Goal: Task Accomplishment & Management: Use online tool/utility

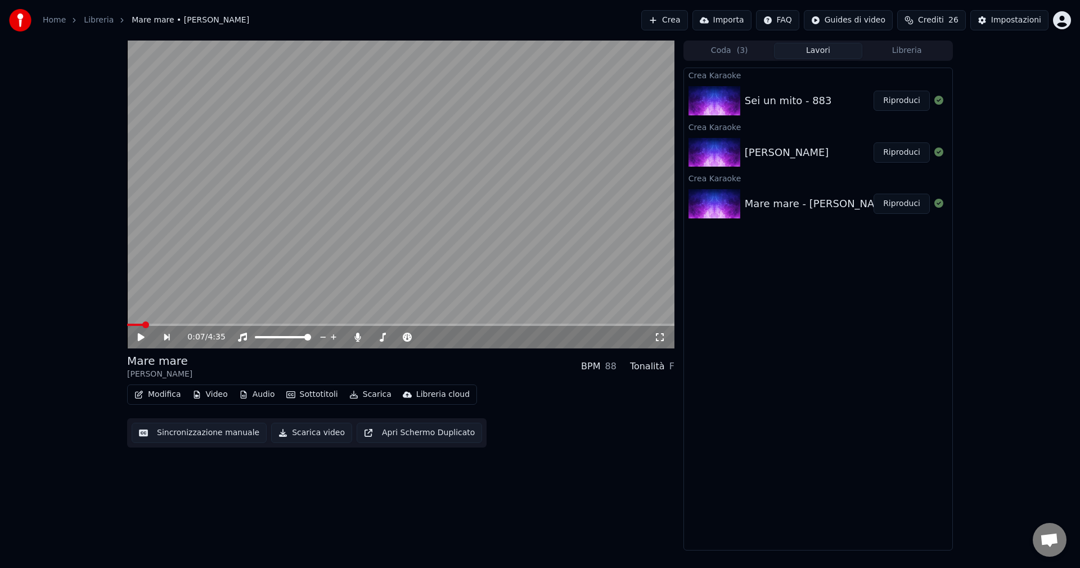
click at [711, 155] on img at bounding box center [714, 152] width 52 height 29
click at [899, 152] on button "Riproduci" at bounding box center [901, 152] width 56 height 20
click at [372, 336] on span at bounding box center [373, 337] width 56 height 2
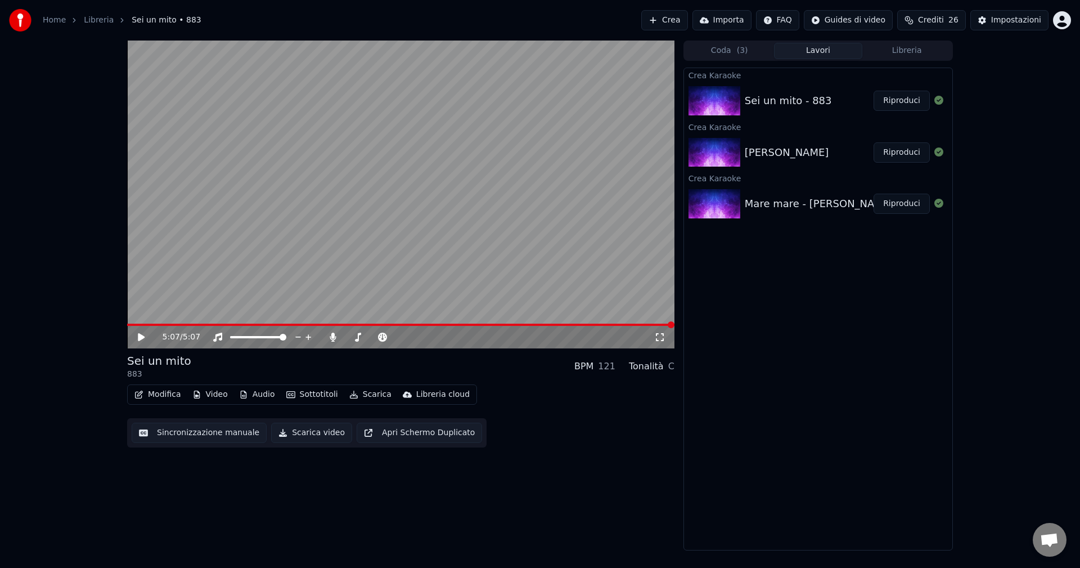
click at [687, 17] on button "Crea" at bounding box center [664, 20] width 46 height 20
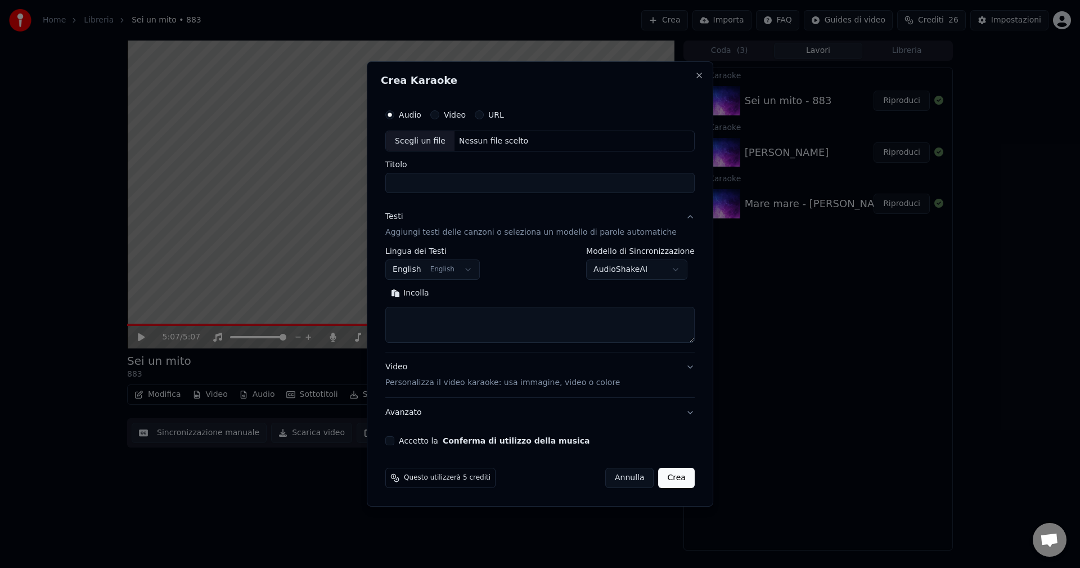
click at [420, 142] on div "Scegli un file" at bounding box center [420, 141] width 69 height 20
drag, startPoint x: 530, startPoint y: 184, endPoint x: 458, endPoint y: 182, distance: 71.5
click at [458, 182] on input "**********" at bounding box center [539, 183] width 309 height 20
type input "**********"
click at [425, 270] on button "English English" at bounding box center [432, 270] width 94 height 20
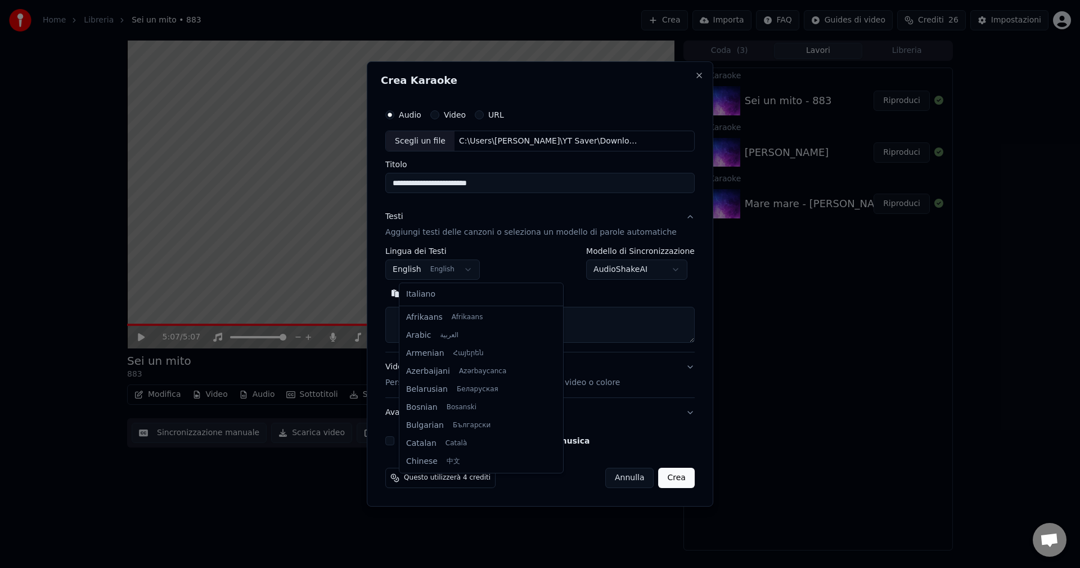
scroll to position [90, 0]
select select "**"
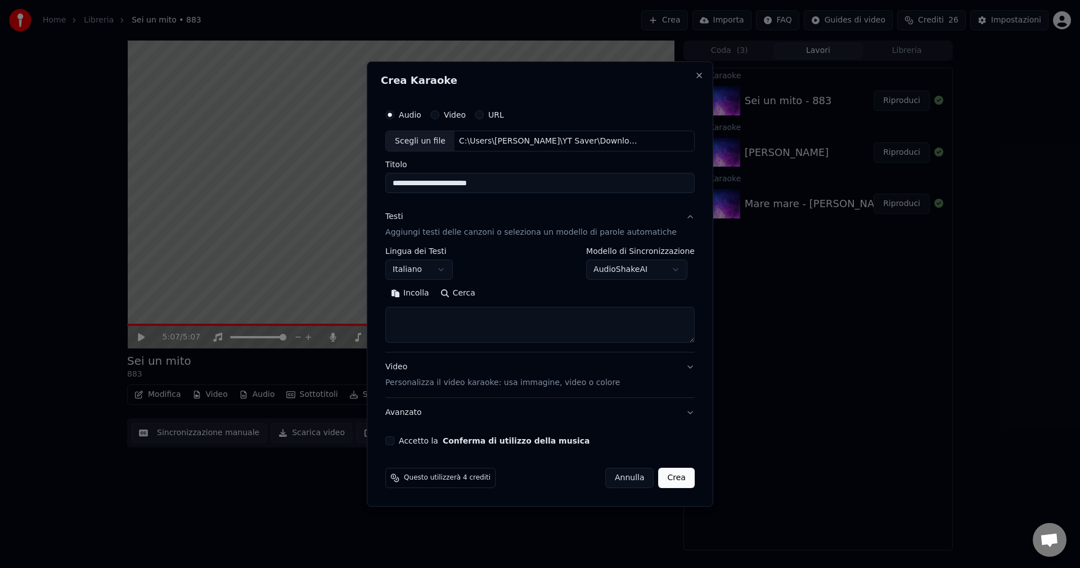
click at [430, 320] on textarea at bounding box center [539, 325] width 309 height 36
paste textarea "**********"
type textarea "**********"
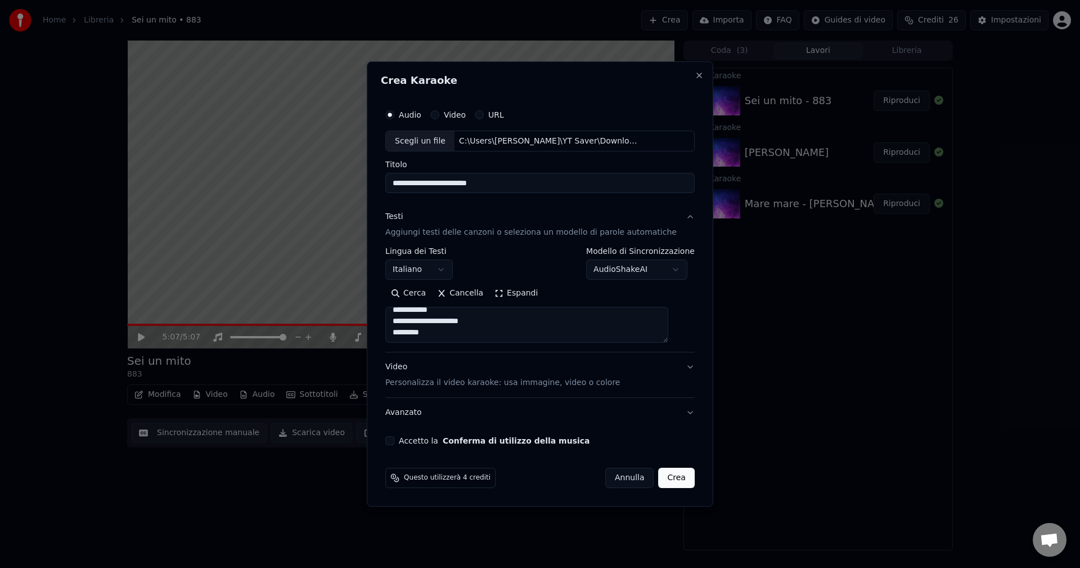
click at [664, 476] on button "Crea" at bounding box center [677, 477] width 36 height 20
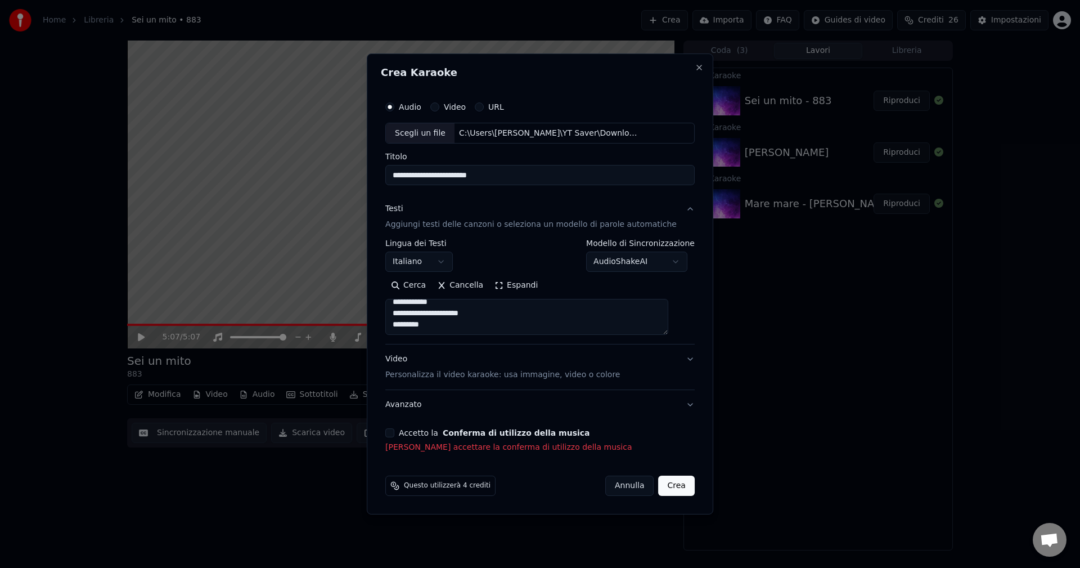
click at [394, 435] on button "Accetto la Conferma di utilizzo della musica" at bounding box center [389, 432] width 9 height 9
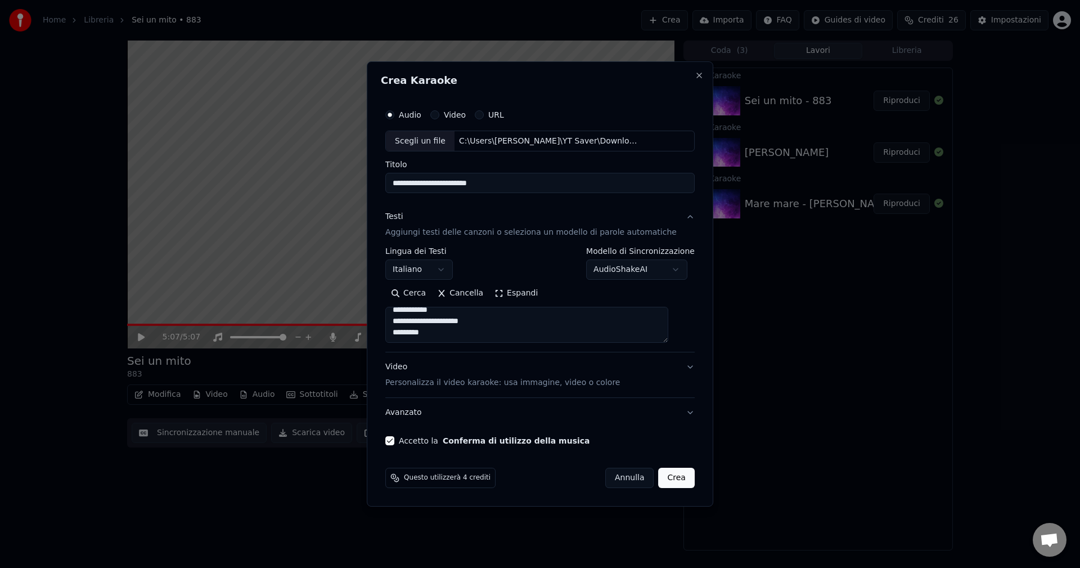
click at [665, 477] on button "Crea" at bounding box center [677, 477] width 36 height 20
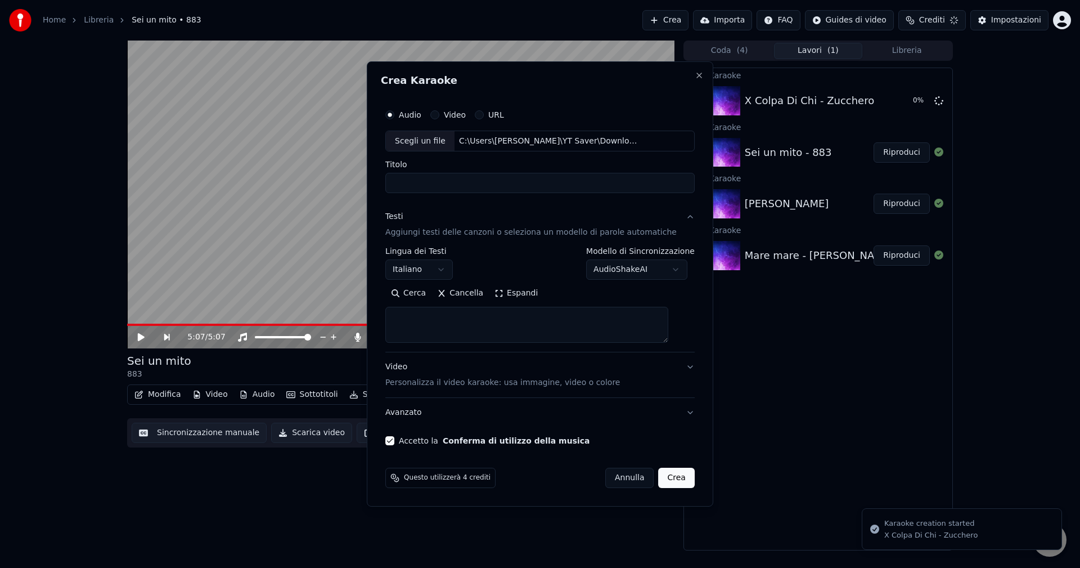
scroll to position [0, 0]
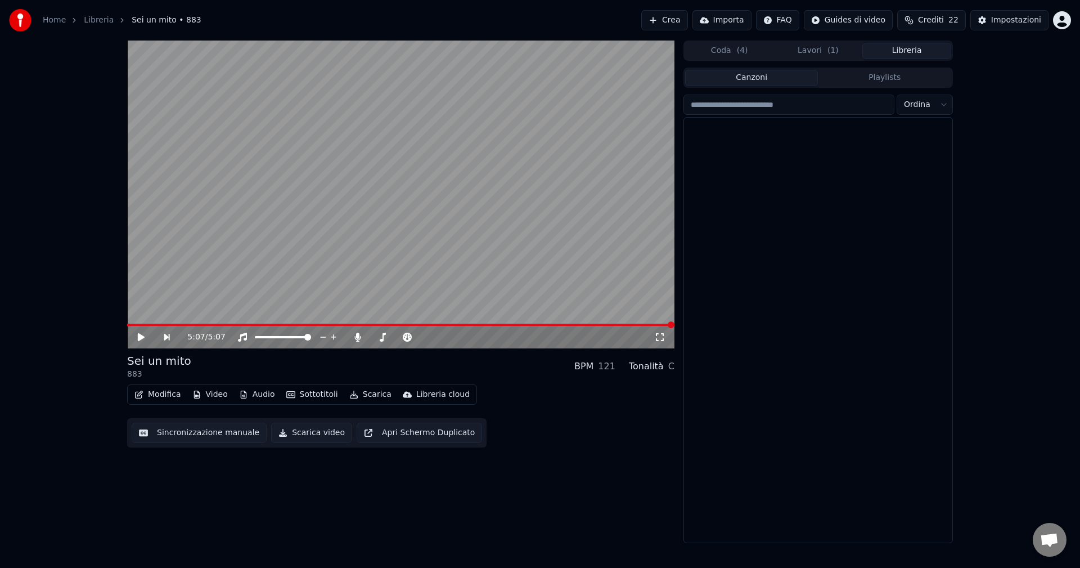
click at [899, 55] on button "Libreria" at bounding box center [906, 51] width 89 height 16
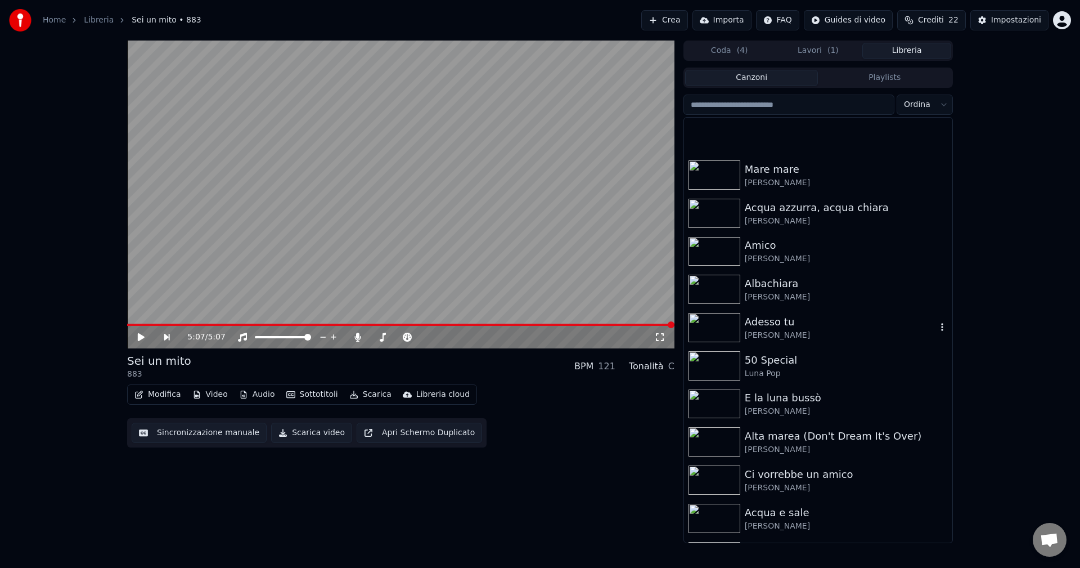
scroll to position [186, 0]
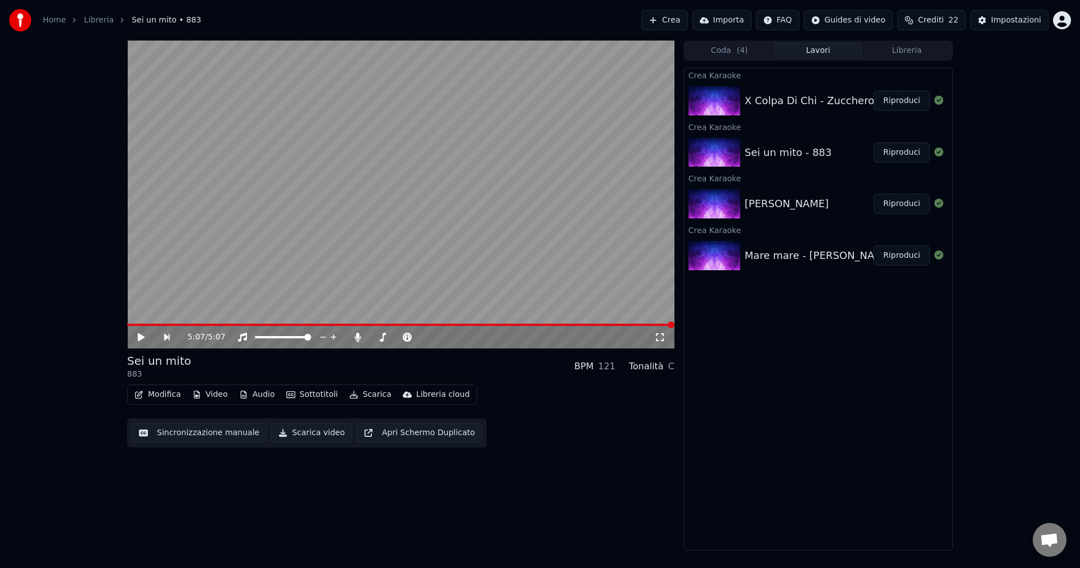
click at [825, 55] on button "Lavori" at bounding box center [818, 51] width 89 height 16
click at [900, 101] on button "Riproduci" at bounding box center [901, 101] width 56 height 20
click at [907, 57] on button "Libreria" at bounding box center [906, 51] width 89 height 16
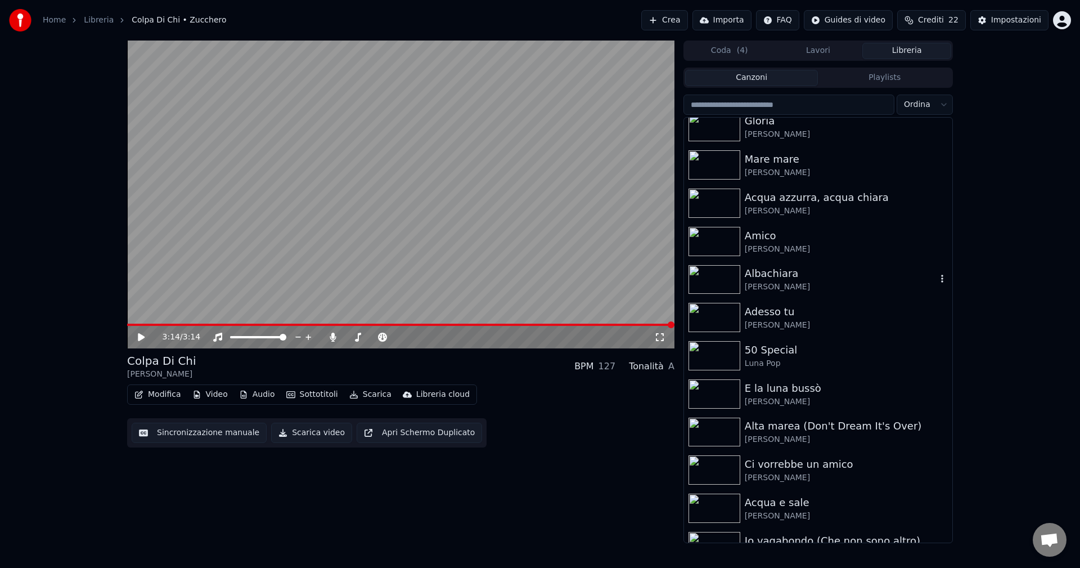
scroll to position [224, 0]
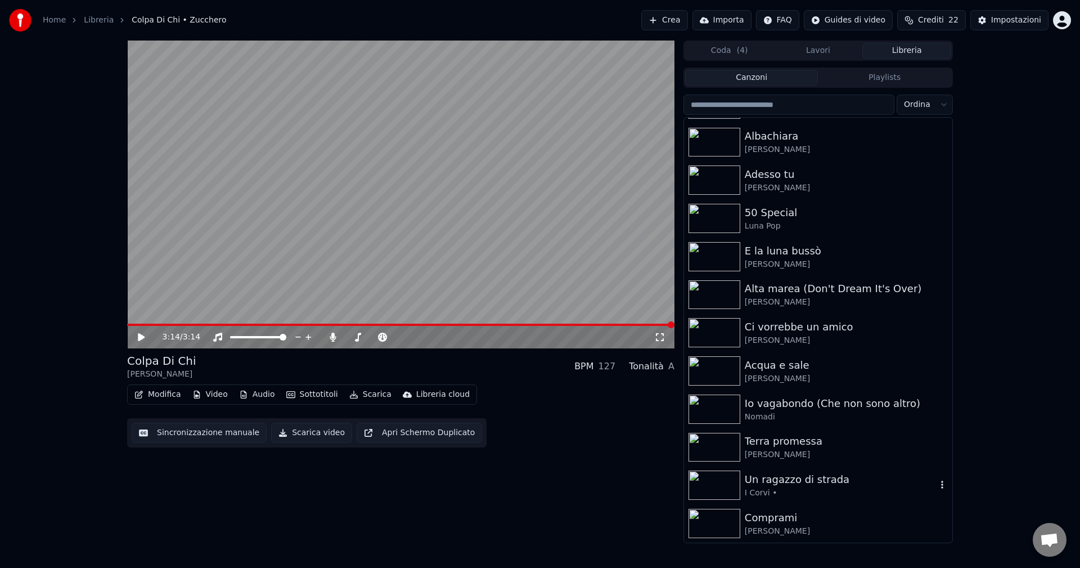
click at [791, 488] on div "I Corvi •" at bounding box center [841, 492] width 192 height 11
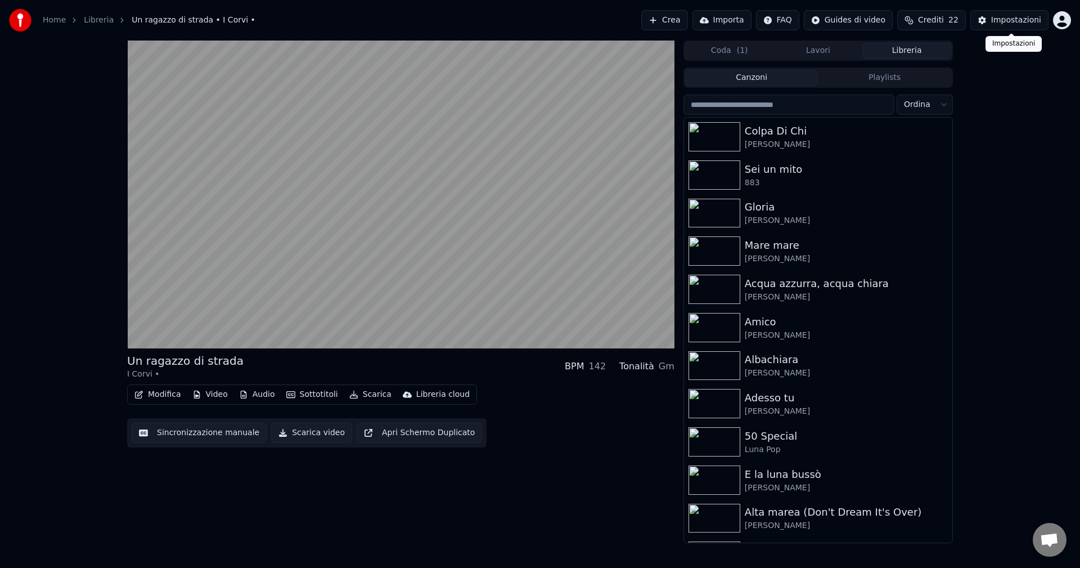
click at [1007, 21] on div "Impostazioni" at bounding box center [1016, 20] width 50 height 11
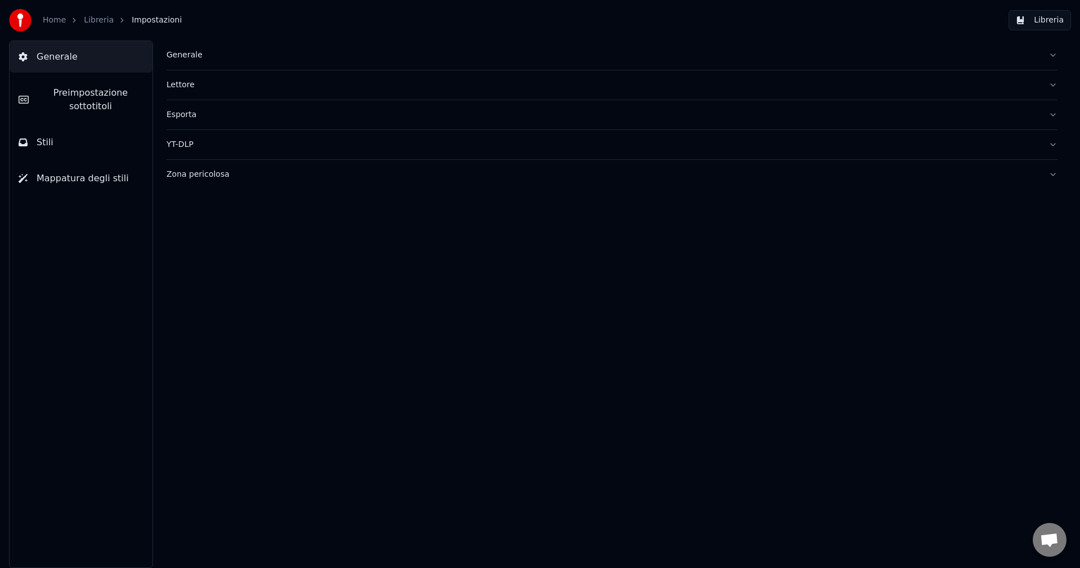
click at [97, 20] on link "Libreria" at bounding box center [99, 20] width 30 height 11
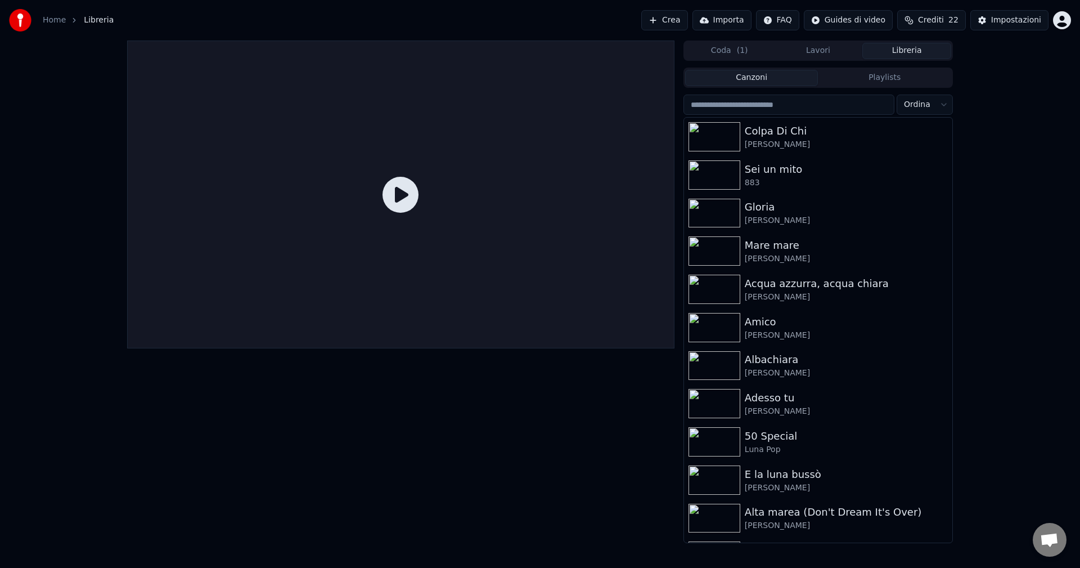
click at [51, 20] on link "Home" at bounding box center [54, 20] width 23 height 11
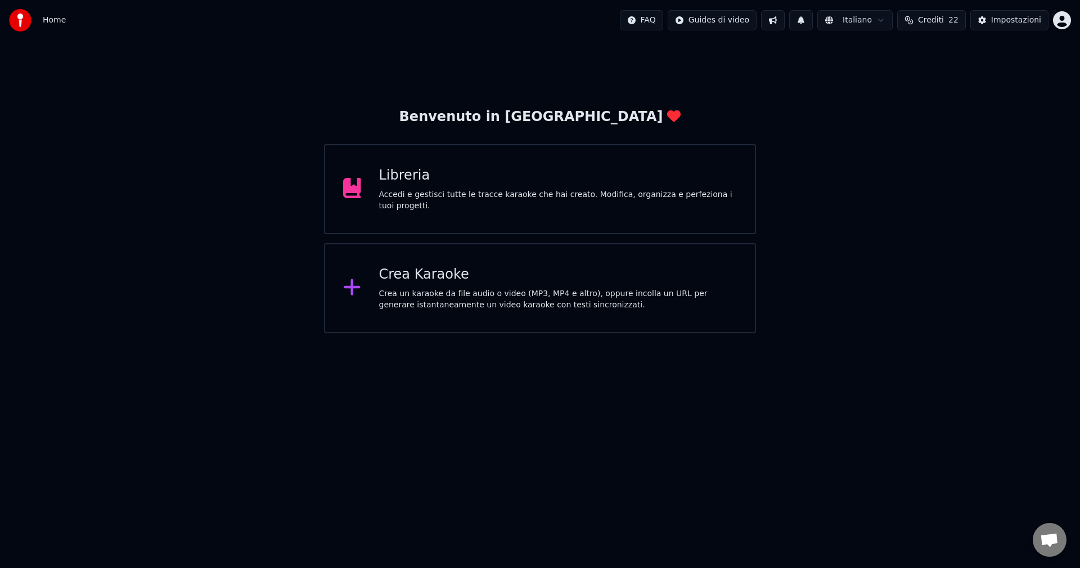
click at [490, 184] on div "Libreria" at bounding box center [558, 175] width 358 height 18
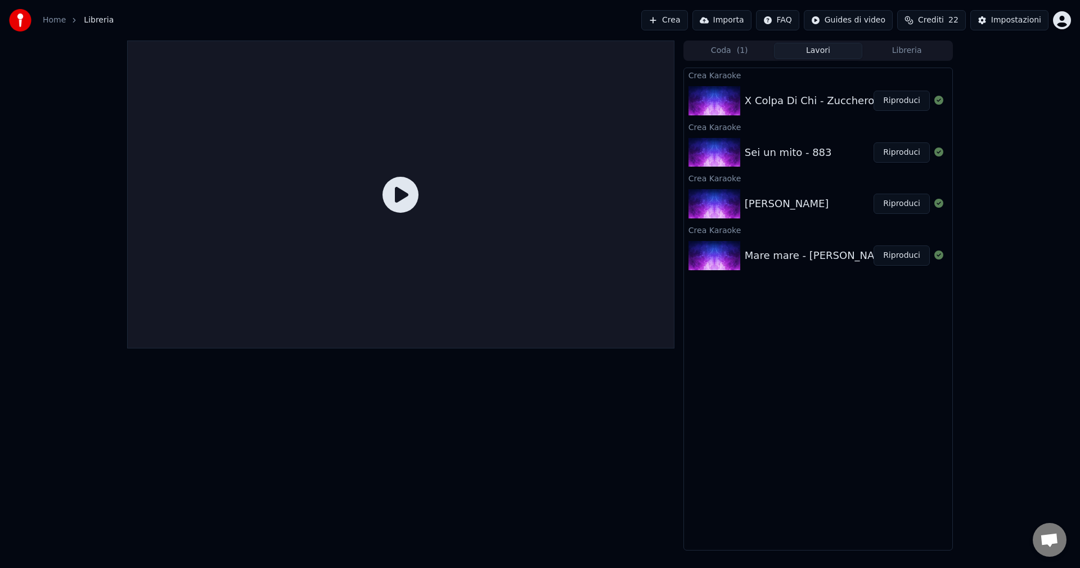
click at [813, 53] on button "Lavori" at bounding box center [818, 51] width 89 height 16
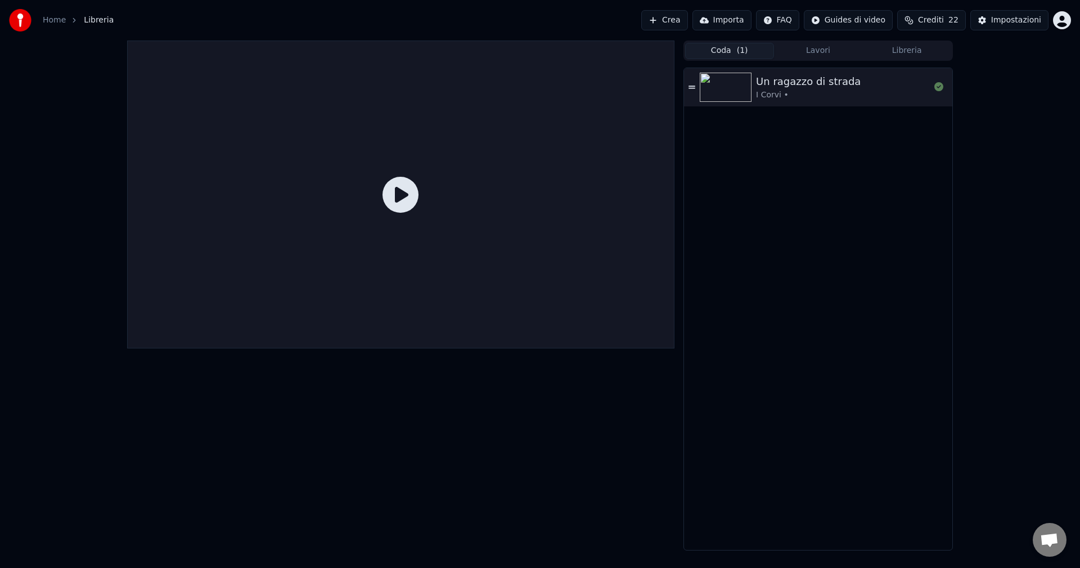
click at [726, 56] on button "Coda ( 1 )" at bounding box center [729, 51] width 89 height 16
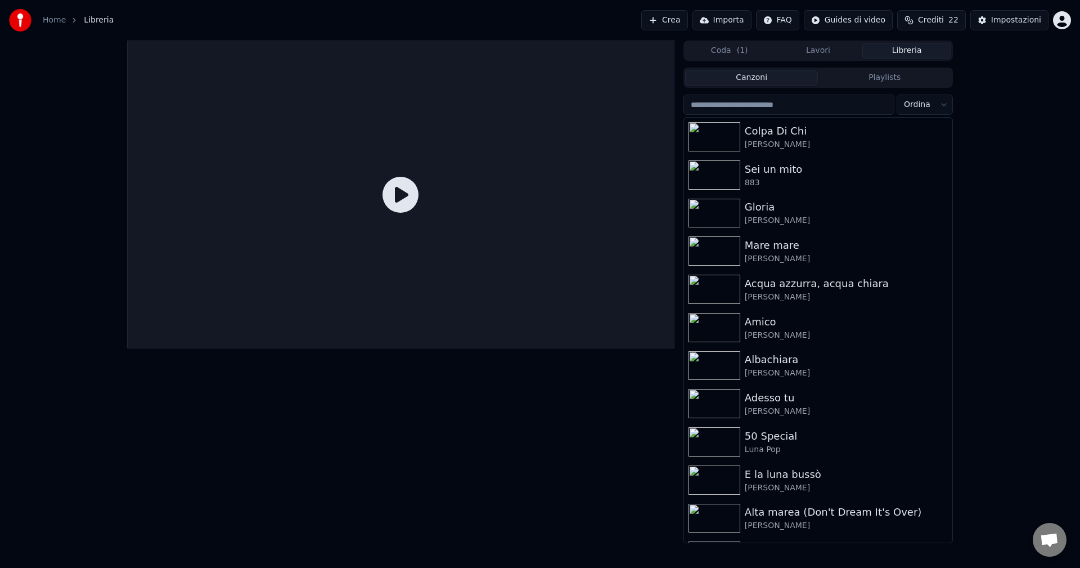
click at [912, 46] on button "Libreria" at bounding box center [906, 51] width 89 height 16
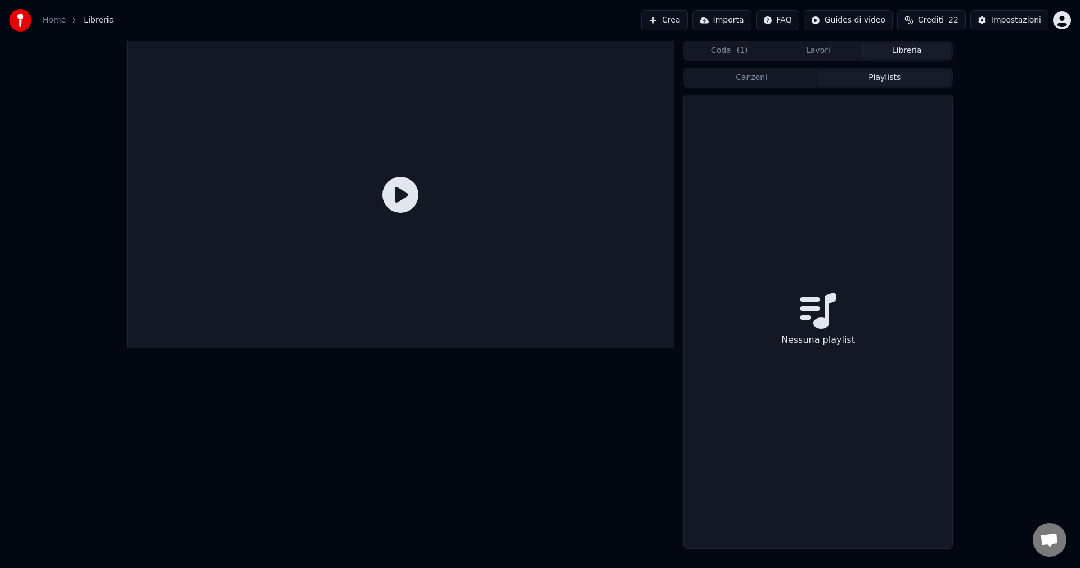
click at [890, 80] on button "Playlists" at bounding box center [884, 78] width 133 height 16
click at [880, 75] on button "Playlists" at bounding box center [884, 78] width 133 height 16
click at [737, 159] on div "Nessuna playlist" at bounding box center [818, 321] width 268 height 453
click at [803, 53] on button "Lavori" at bounding box center [818, 51] width 89 height 16
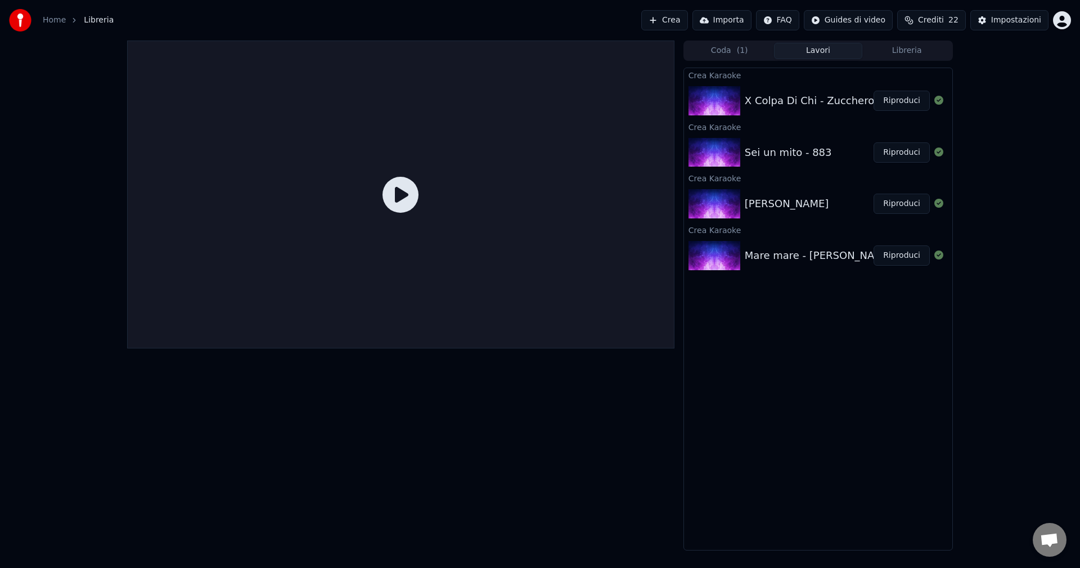
click at [907, 51] on button "Libreria" at bounding box center [906, 51] width 89 height 16
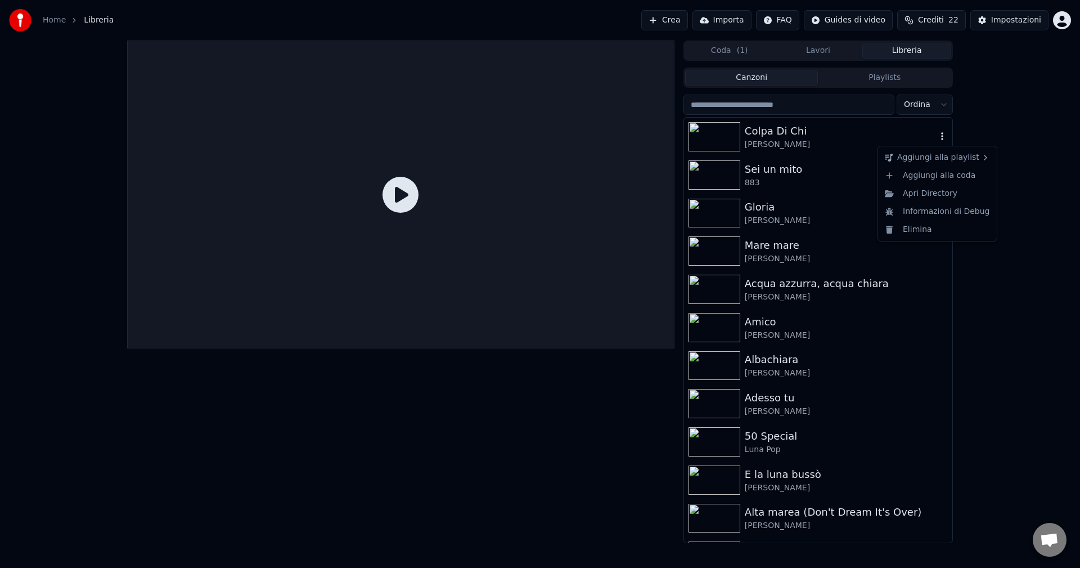
click at [936, 136] on icon "button" at bounding box center [941, 136] width 11 height 9
click at [925, 193] on div "Apri Directory" at bounding box center [937, 193] width 114 height 18
click at [936, 138] on icon "button" at bounding box center [941, 136] width 11 height 9
click at [1006, 161] on div "Nuova playlist" at bounding box center [1029, 160] width 83 height 18
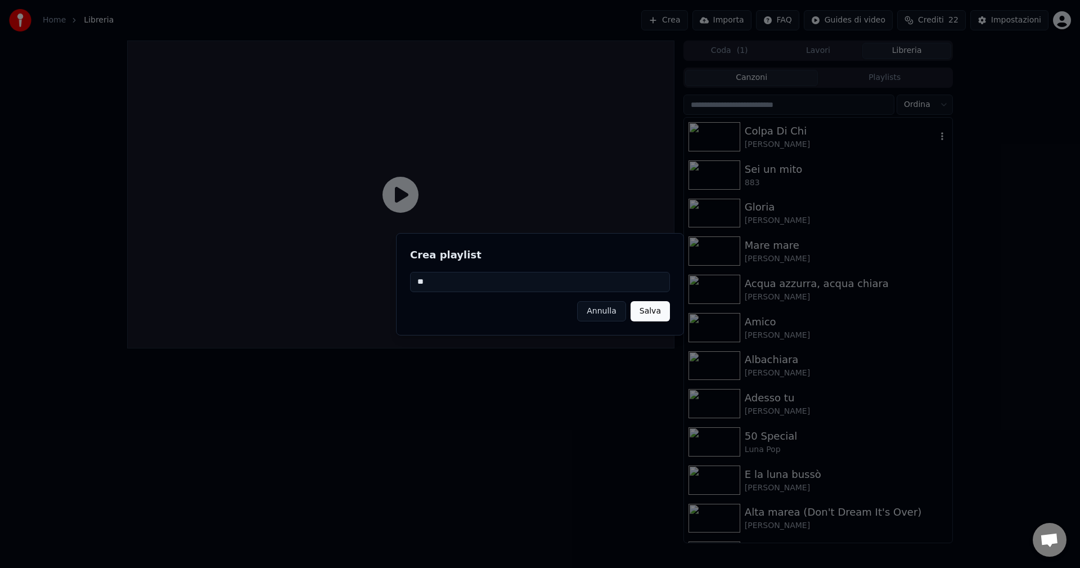
type input "*"
type input "*****"
click at [650, 309] on button "Salva" at bounding box center [650, 311] width 39 height 20
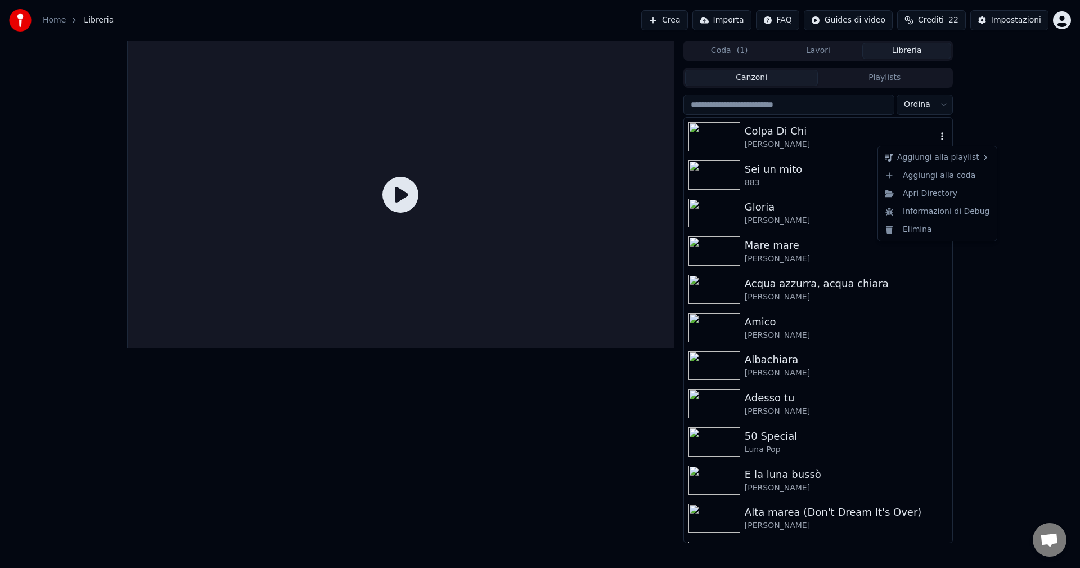
click at [941, 137] on icon "button" at bounding box center [942, 136] width 2 height 8
click at [1000, 186] on div "Prova" at bounding box center [1029, 183] width 83 height 18
click at [936, 177] on icon "button" at bounding box center [941, 174] width 11 height 9
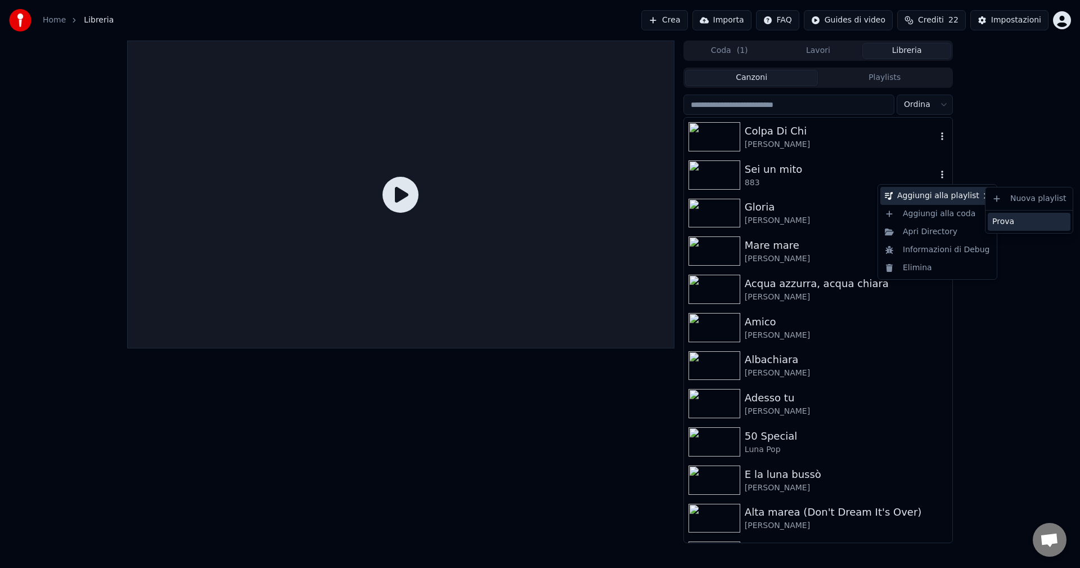
click at [1001, 223] on div "Prova" at bounding box center [1029, 222] width 83 height 18
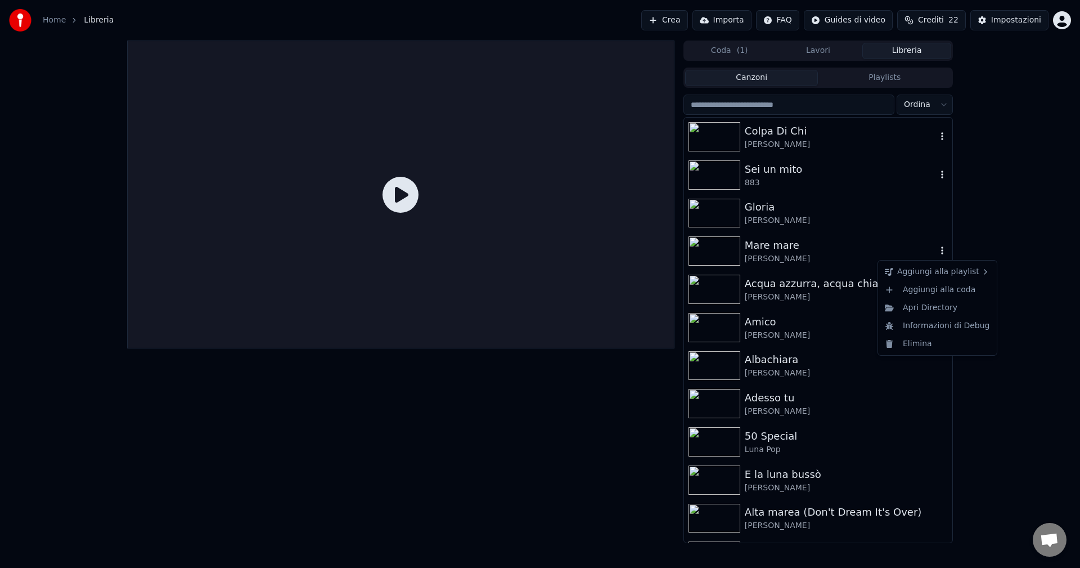
click at [936, 251] on icon "button" at bounding box center [941, 250] width 11 height 9
click at [1010, 299] on div "Prova" at bounding box center [1029, 298] width 83 height 18
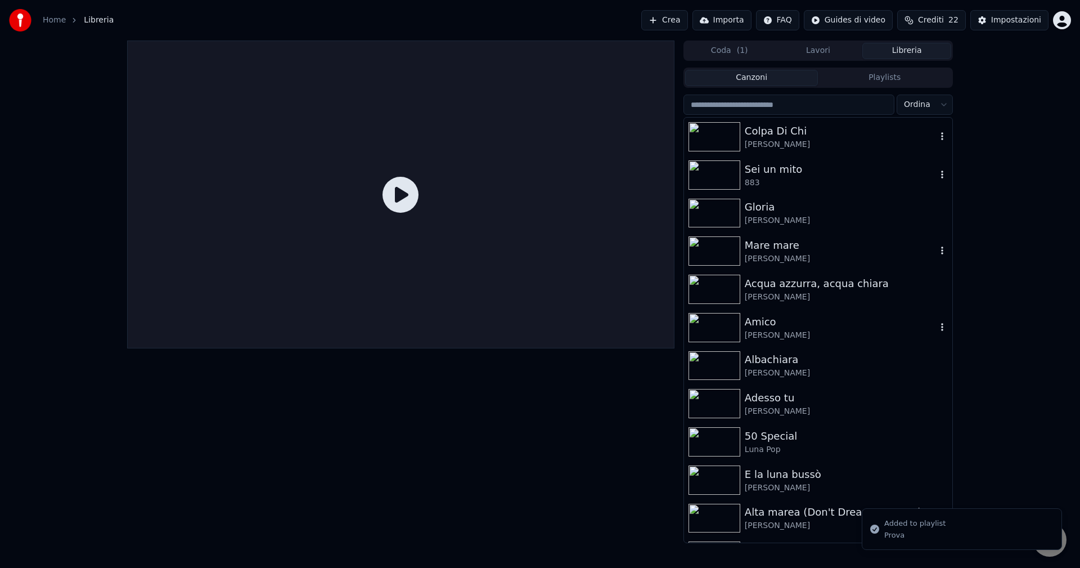
click at [941, 330] on icon "button" at bounding box center [942, 327] width 2 height 8
click at [936, 326] on icon "button" at bounding box center [941, 326] width 11 height 9
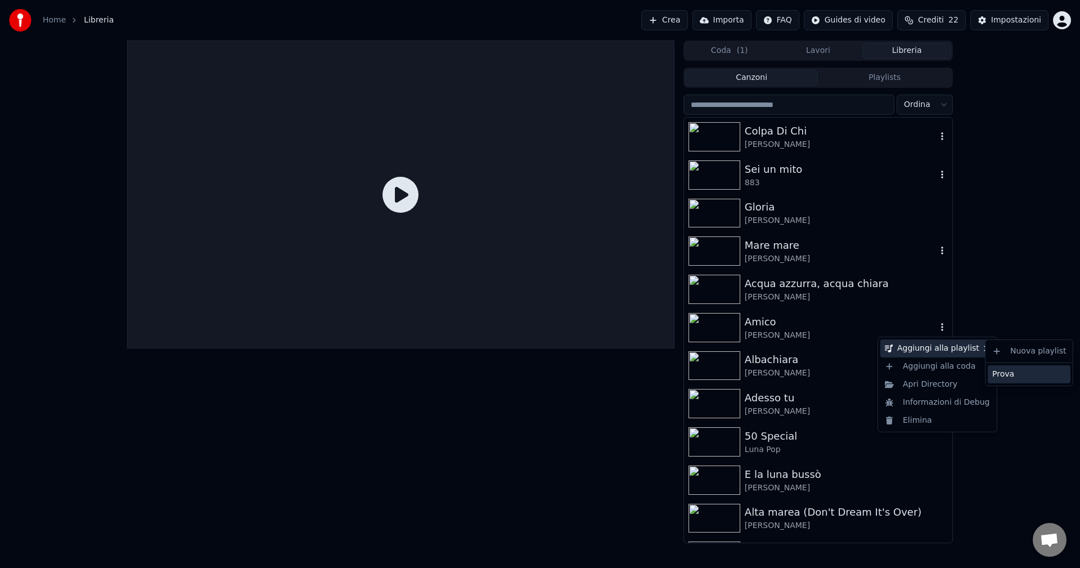
click at [1011, 370] on div "Prova" at bounding box center [1029, 374] width 83 height 18
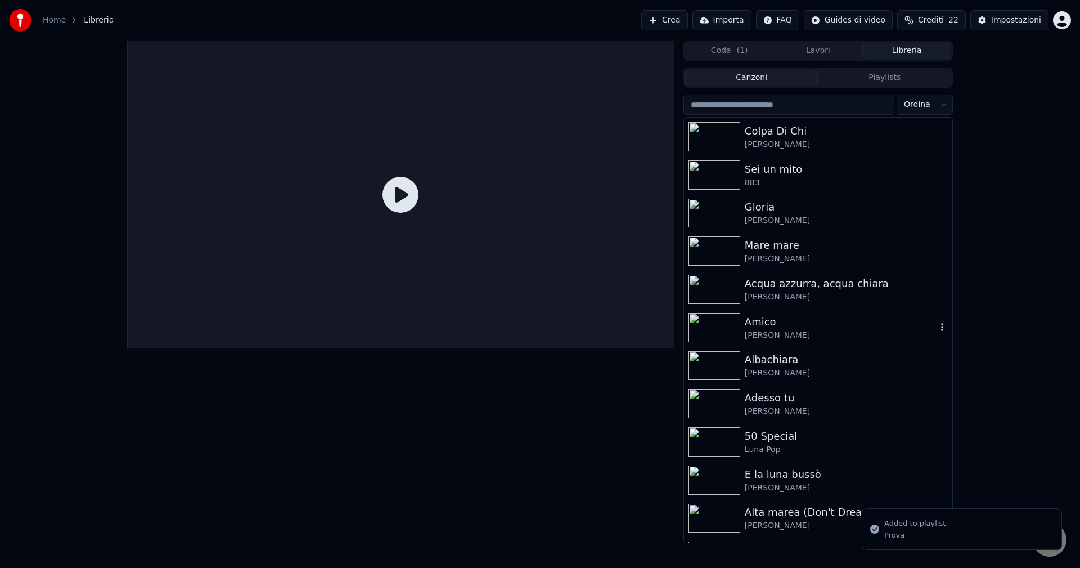
click at [893, 81] on button "Playlists" at bounding box center [884, 78] width 133 height 16
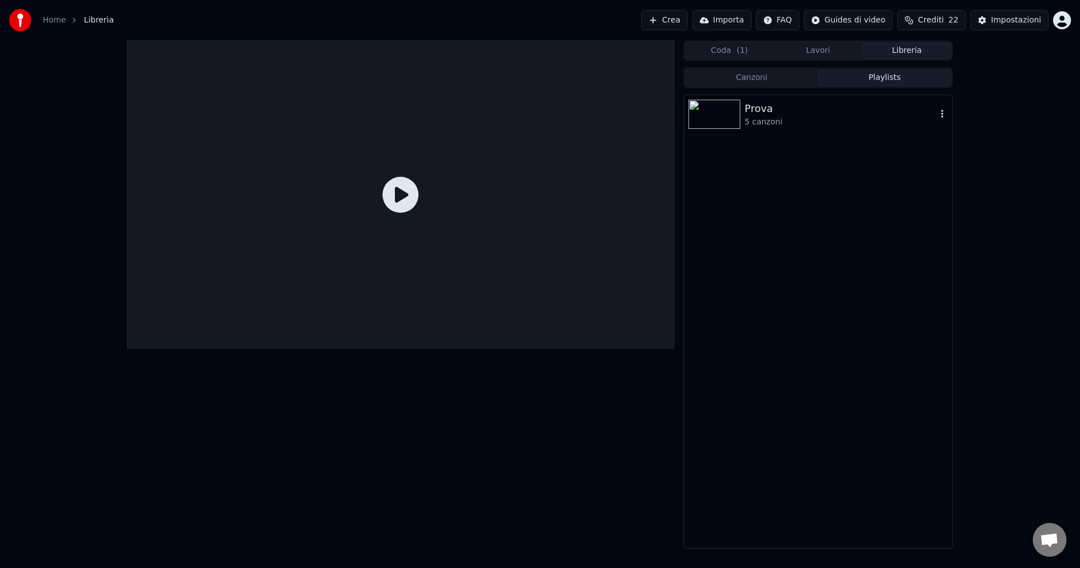
click at [726, 114] on img at bounding box center [714, 114] width 52 height 29
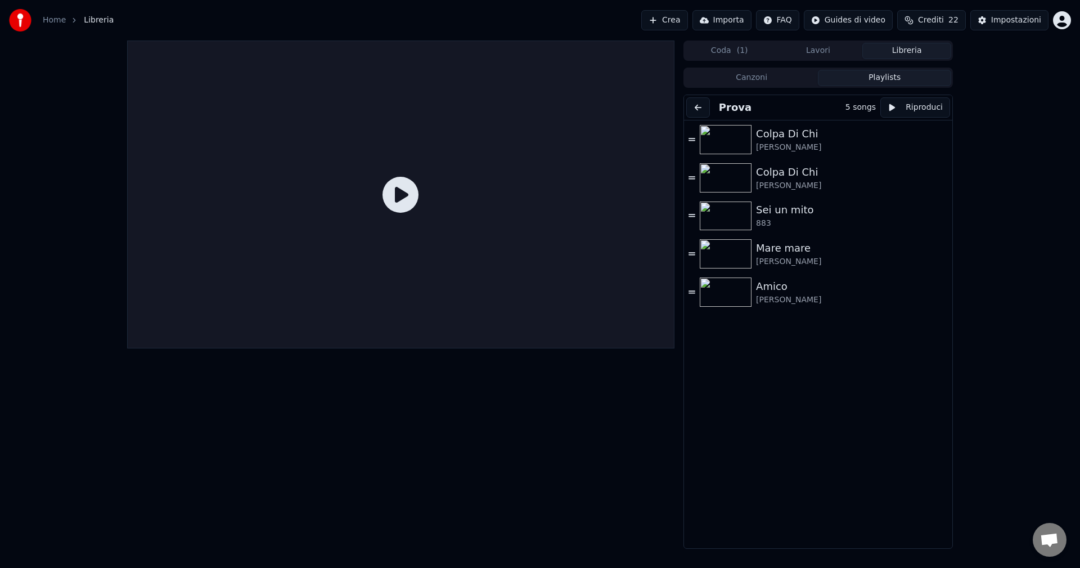
click at [883, 109] on button "Riproduci" at bounding box center [915, 107] width 70 height 20
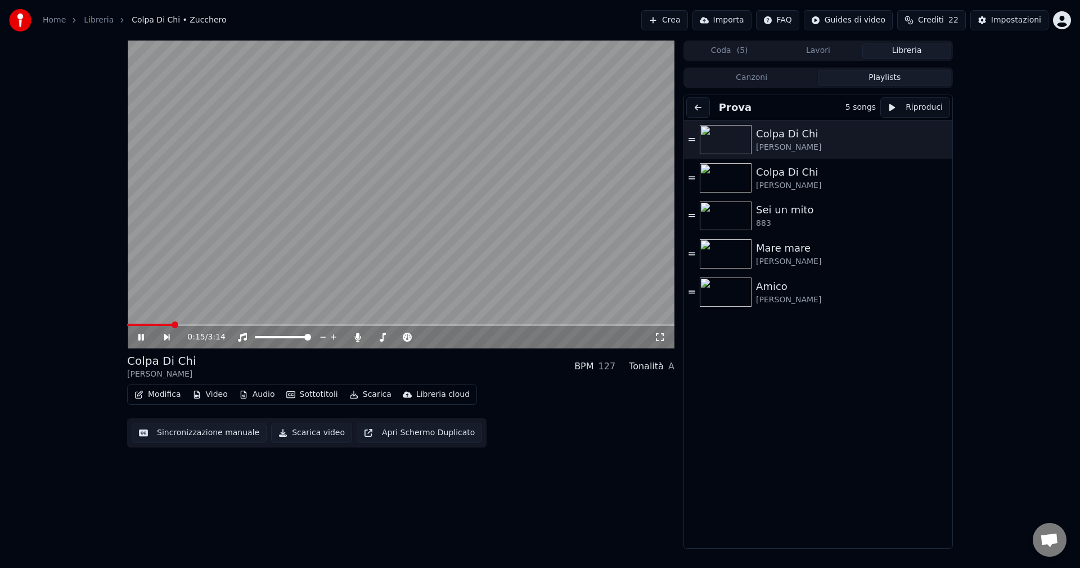
click at [168, 337] on icon at bounding box center [167, 337] width 6 height 7
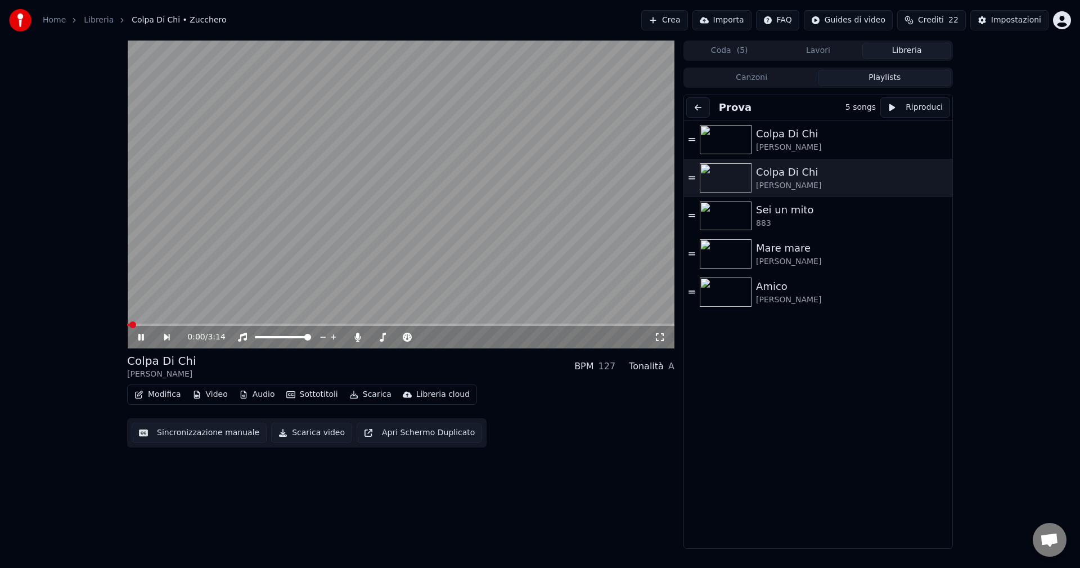
click at [168, 337] on icon at bounding box center [167, 337] width 6 height 7
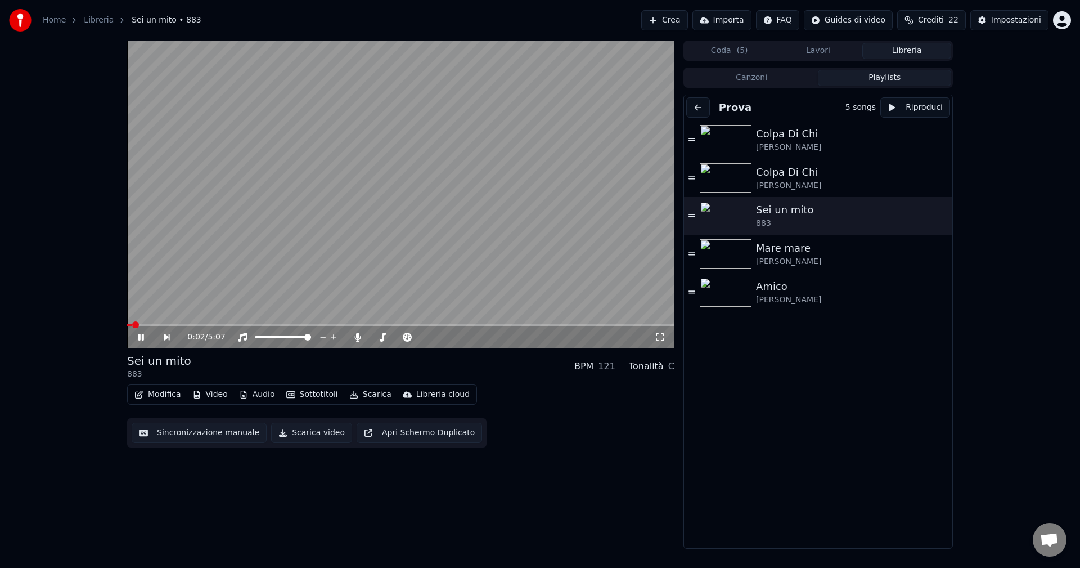
click at [168, 337] on icon at bounding box center [167, 337] width 6 height 7
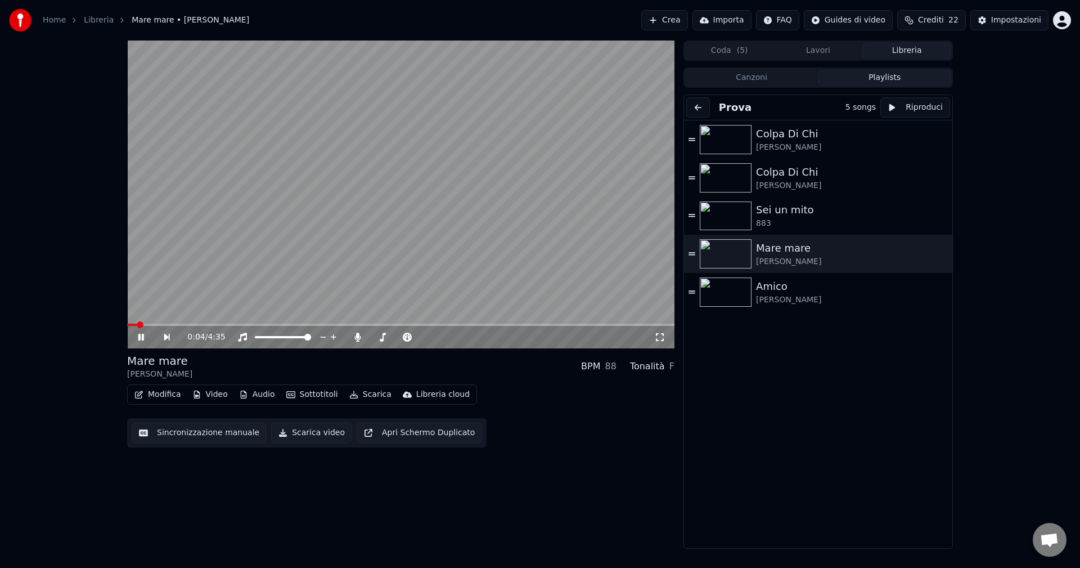
click at [168, 337] on icon at bounding box center [167, 337] width 6 height 7
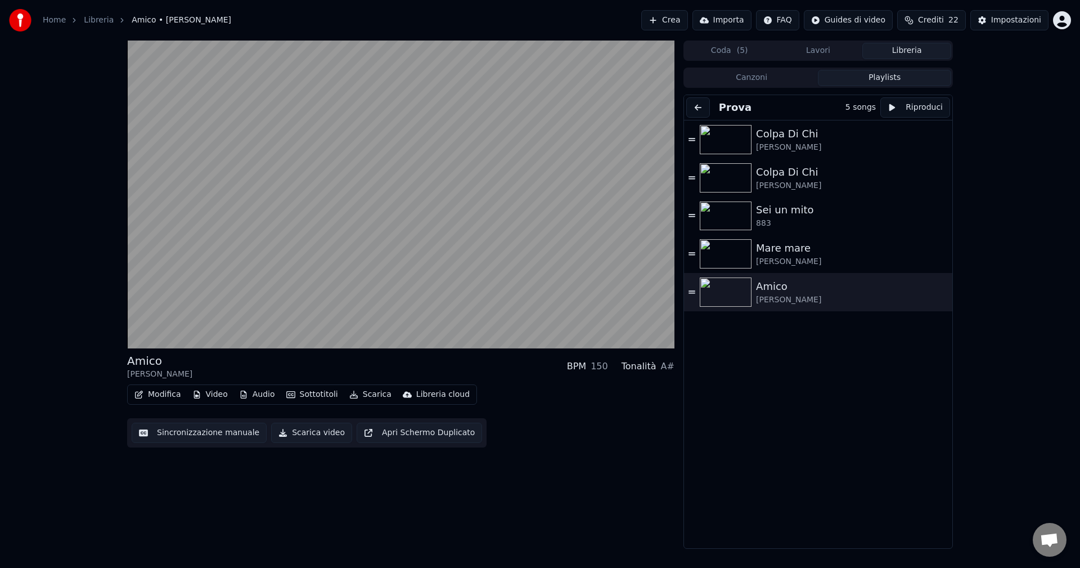
click at [701, 109] on button at bounding box center [698, 107] width 24 height 20
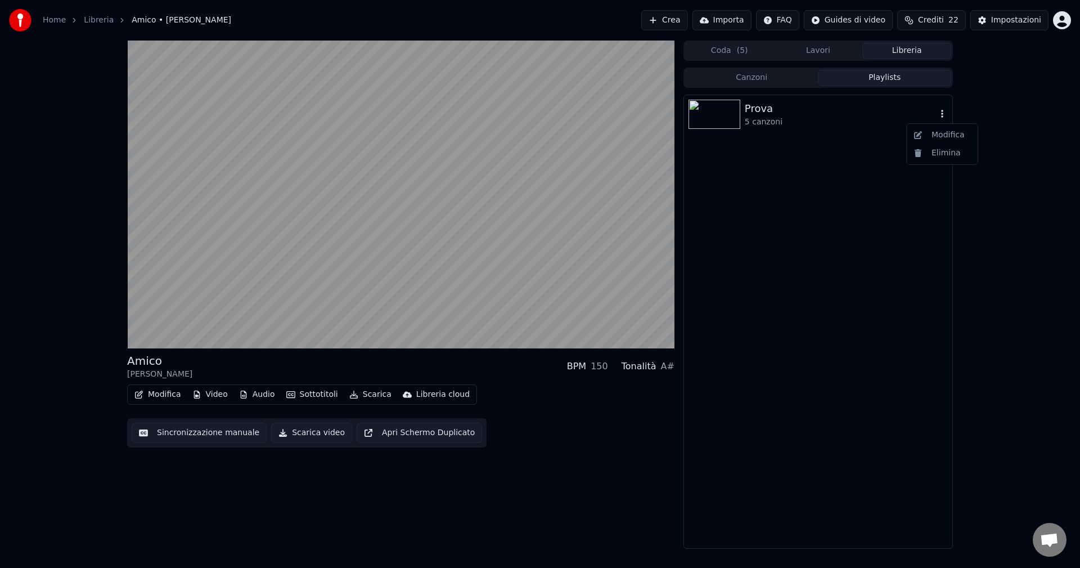
click at [939, 114] on icon "button" at bounding box center [941, 113] width 11 height 9
click at [939, 154] on div "Elimina" at bounding box center [942, 153] width 66 height 18
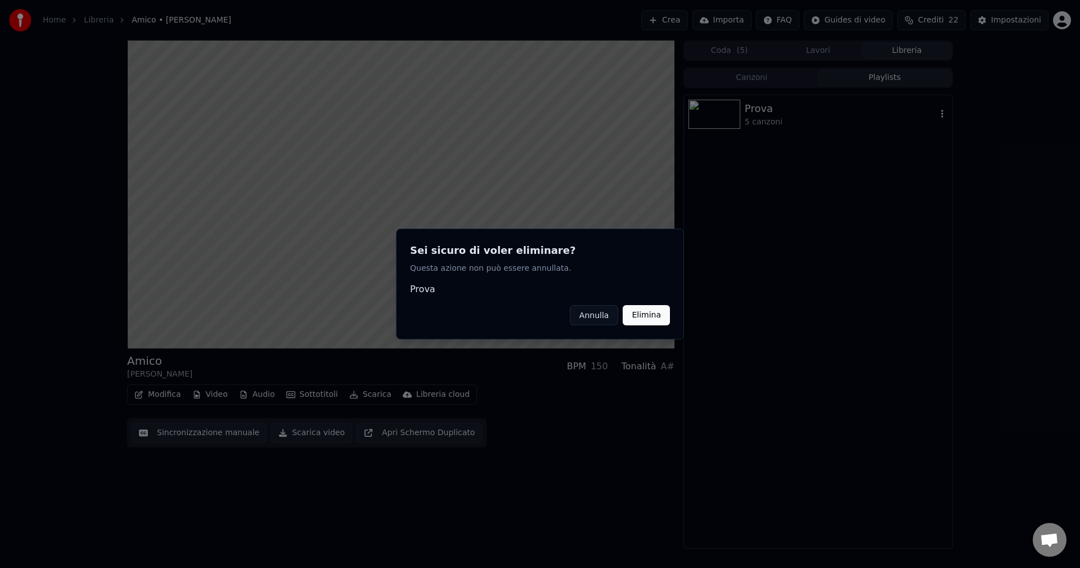
click at [651, 314] on button "Elimina" at bounding box center [646, 315] width 47 height 20
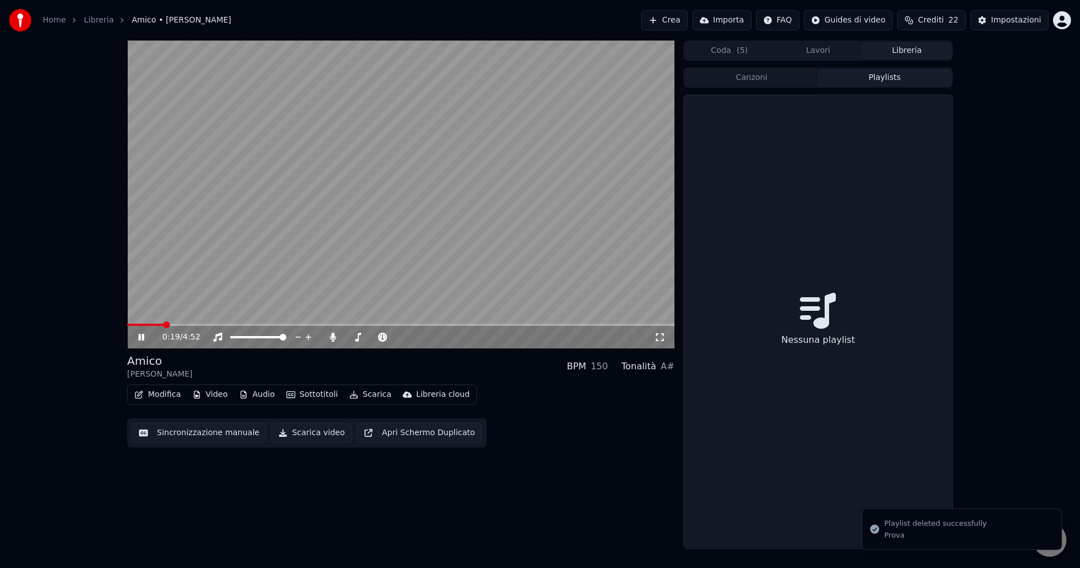
click at [774, 83] on button "Canzoni" at bounding box center [751, 78] width 133 height 16
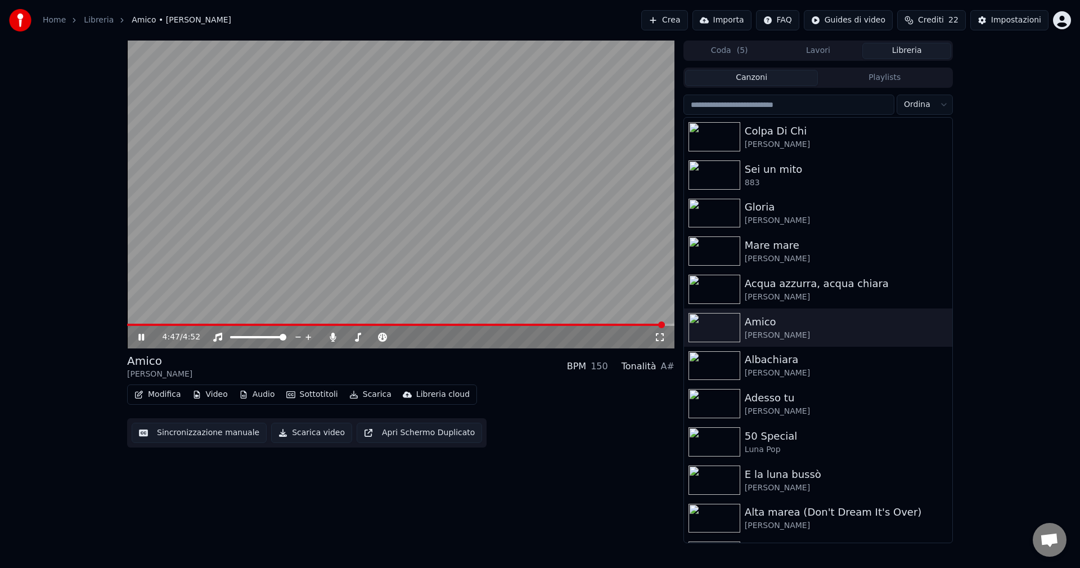
click at [664, 325] on span at bounding box center [400, 324] width 547 height 2
click at [139, 335] on icon at bounding box center [141, 337] width 6 height 7
click at [139, 335] on icon at bounding box center [141, 337] width 7 height 8
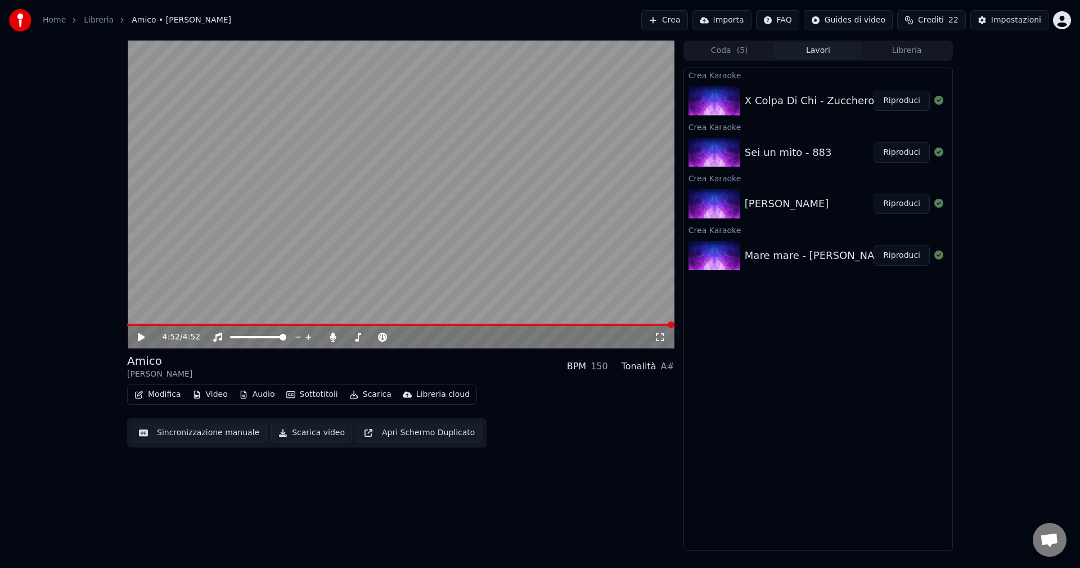
click at [817, 53] on button "Lavori" at bounding box center [818, 51] width 89 height 16
